Goal: Information Seeking & Learning: Understand process/instructions

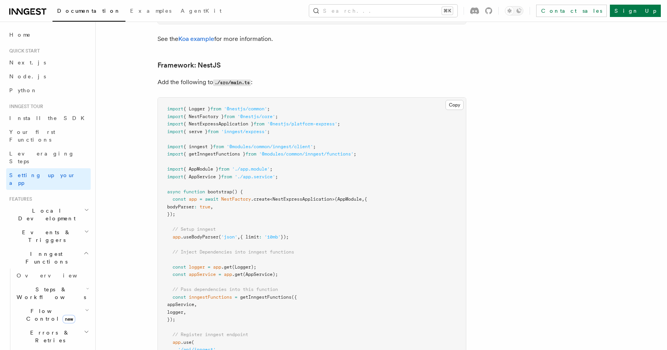
click at [212, 151] on span "{ getInngestFunctions }" at bounding box center [214, 153] width 62 height 5
copy span "getInngestFunctions"
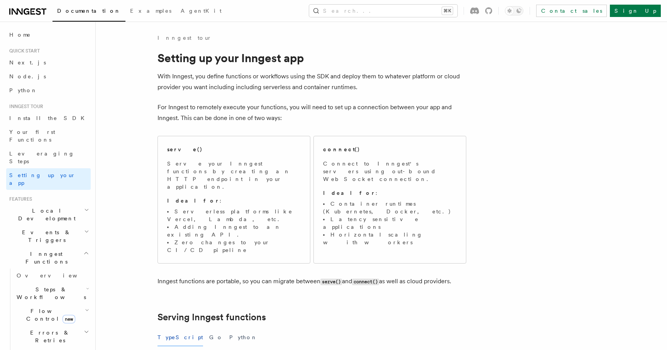
click at [330, 74] on p "With Inngest, you define functions or workflows using the SDK and deploy them t…" at bounding box center [311, 82] width 309 height 22
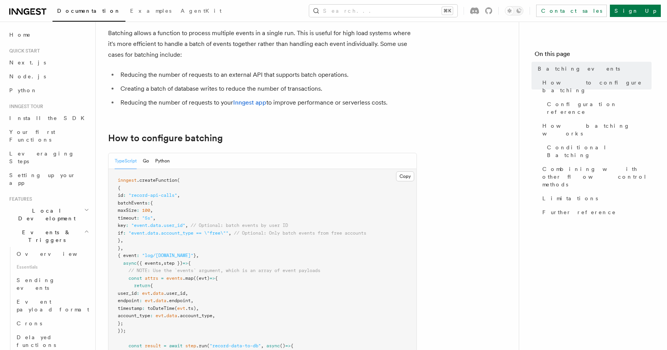
scroll to position [44, 0]
